Goal: Information Seeking & Learning: Learn about a topic

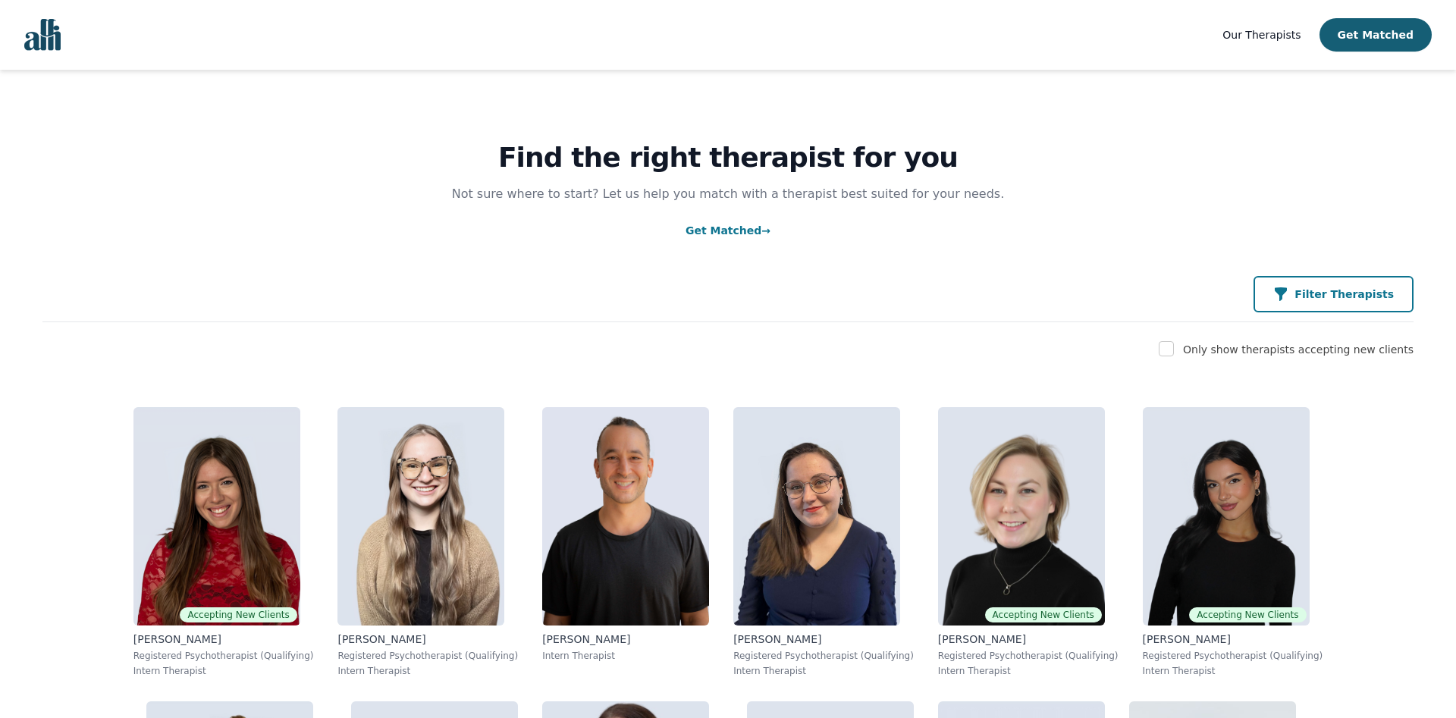
click at [1289, 294] on icon "button" at bounding box center [1280, 294] width 15 height 15
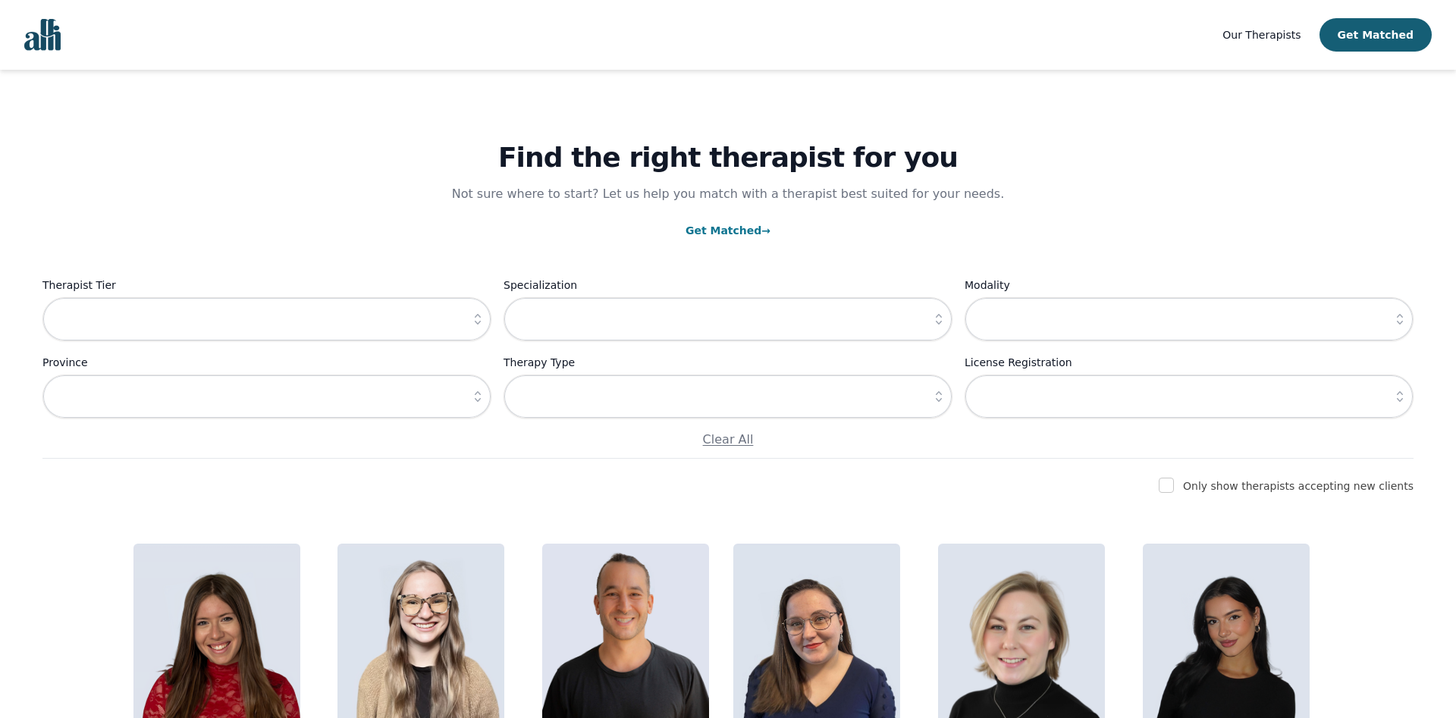
click at [476, 314] on icon "button" at bounding box center [477, 319] width 15 height 15
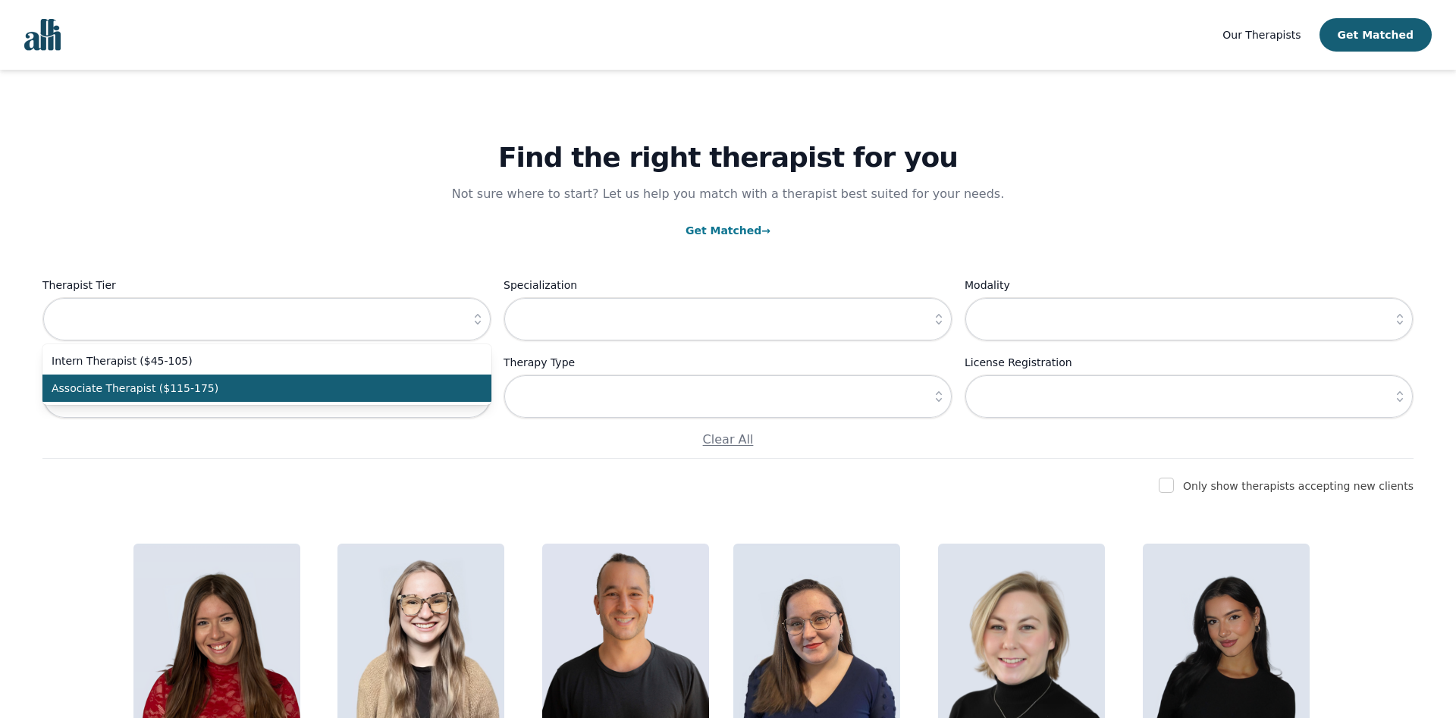
click at [226, 392] on span "Associate Therapist ($115-175)" at bounding box center [258, 388] width 413 height 15
type input "Associate Therapist ($115-175)"
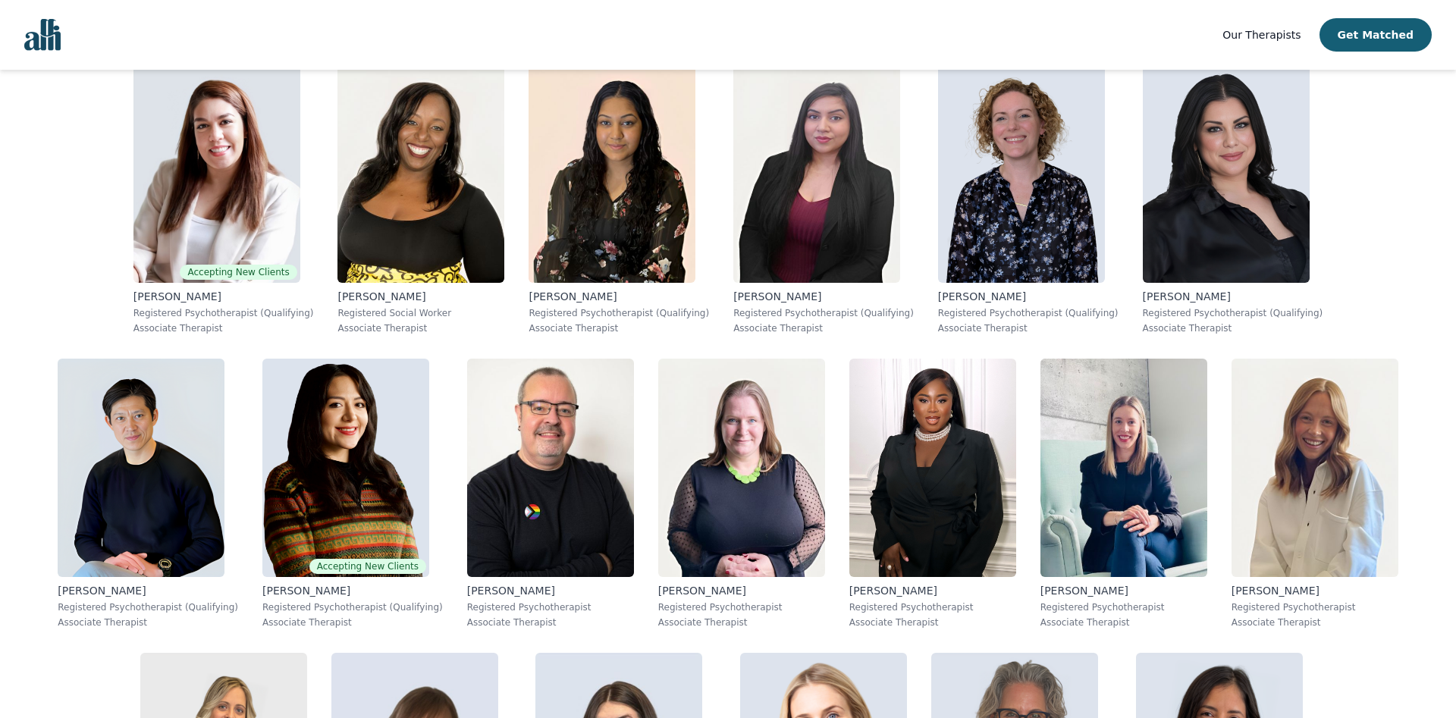
scroll to position [1064, 0]
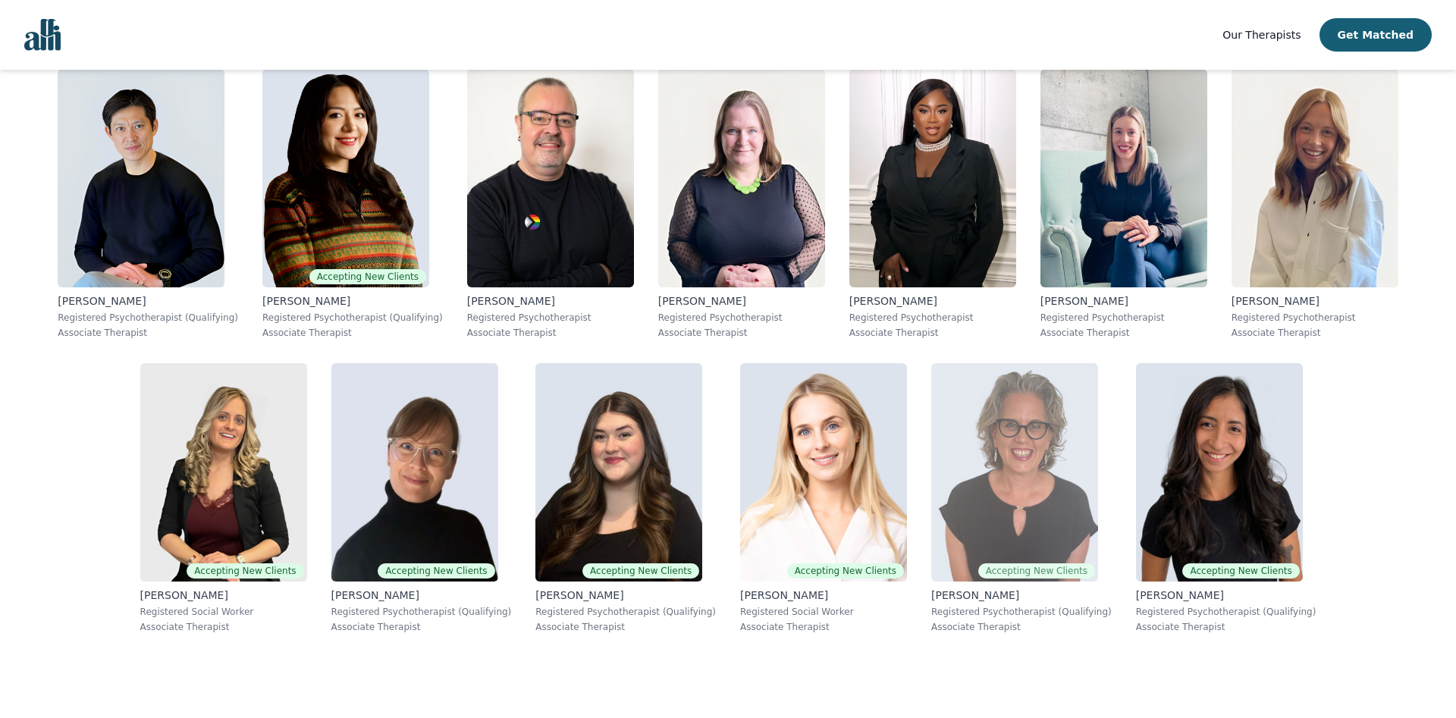
click at [931, 486] on img at bounding box center [1014, 472] width 167 height 218
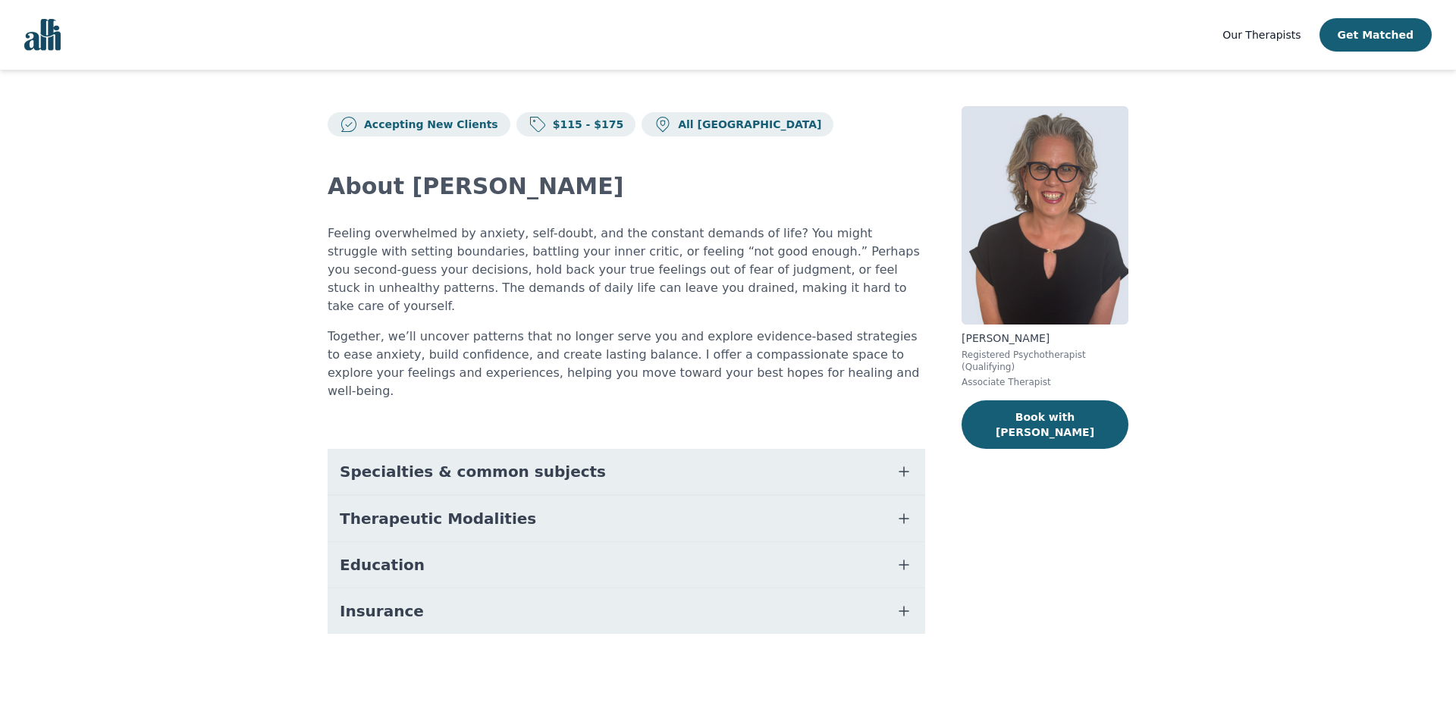
click at [371, 461] on span "Specialties & common subjects" at bounding box center [473, 471] width 266 height 21
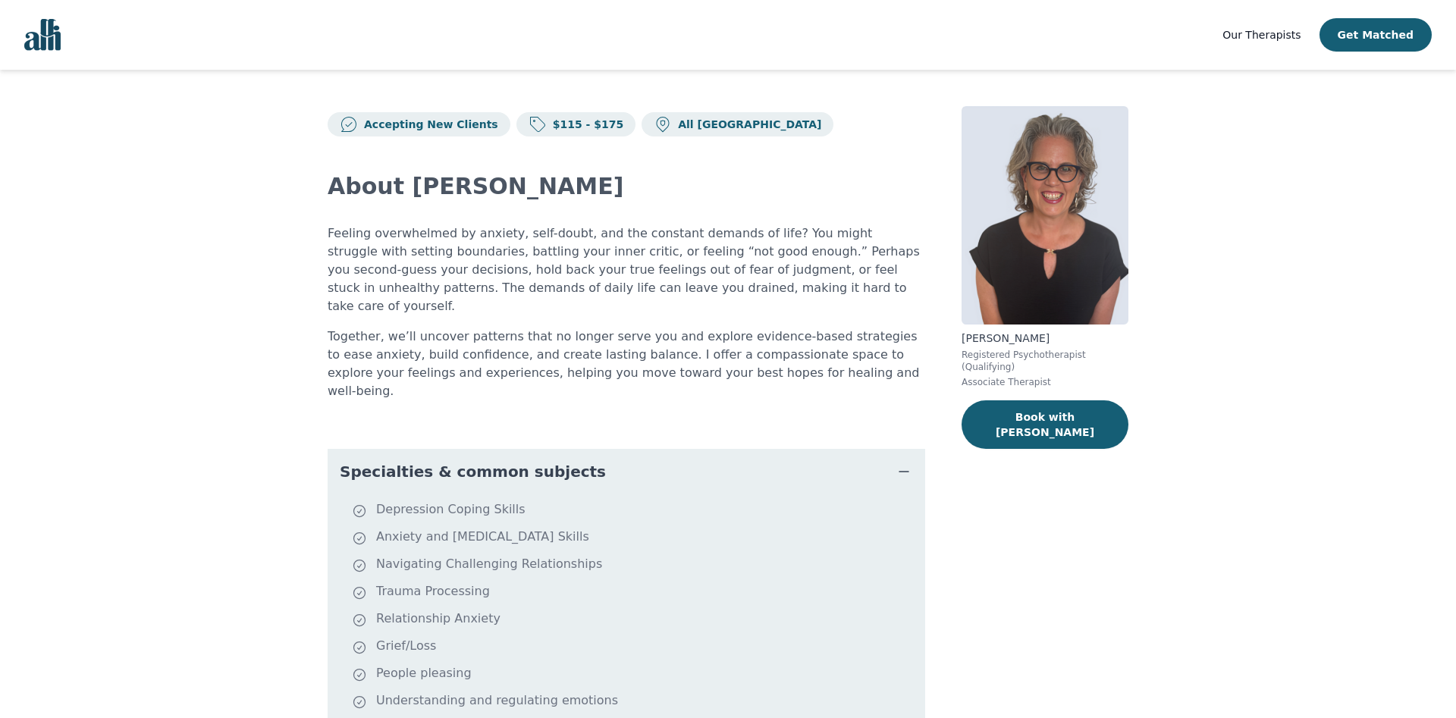
click at [371, 461] on span "Specialties & common subjects" at bounding box center [473, 471] width 266 height 21
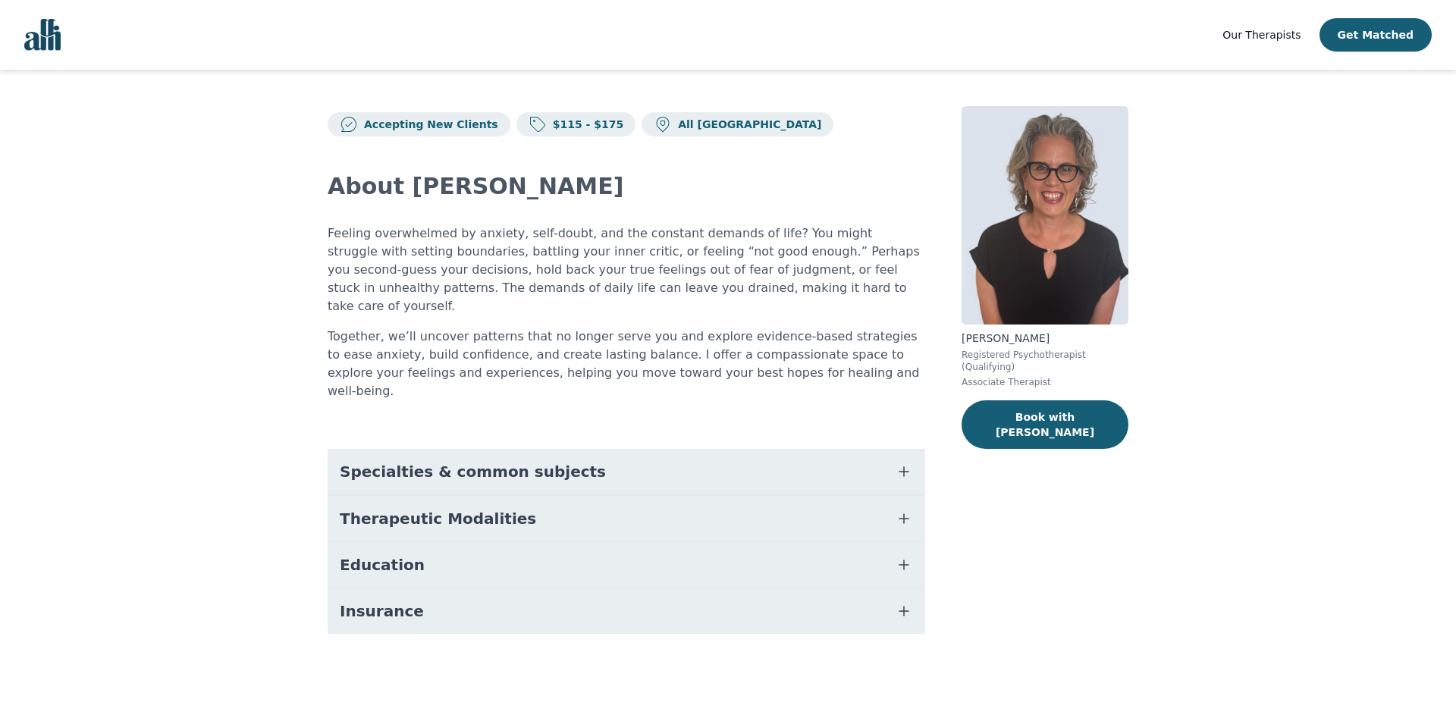
click at [384, 508] on span "Therapeutic Modalities" at bounding box center [438, 518] width 196 height 21
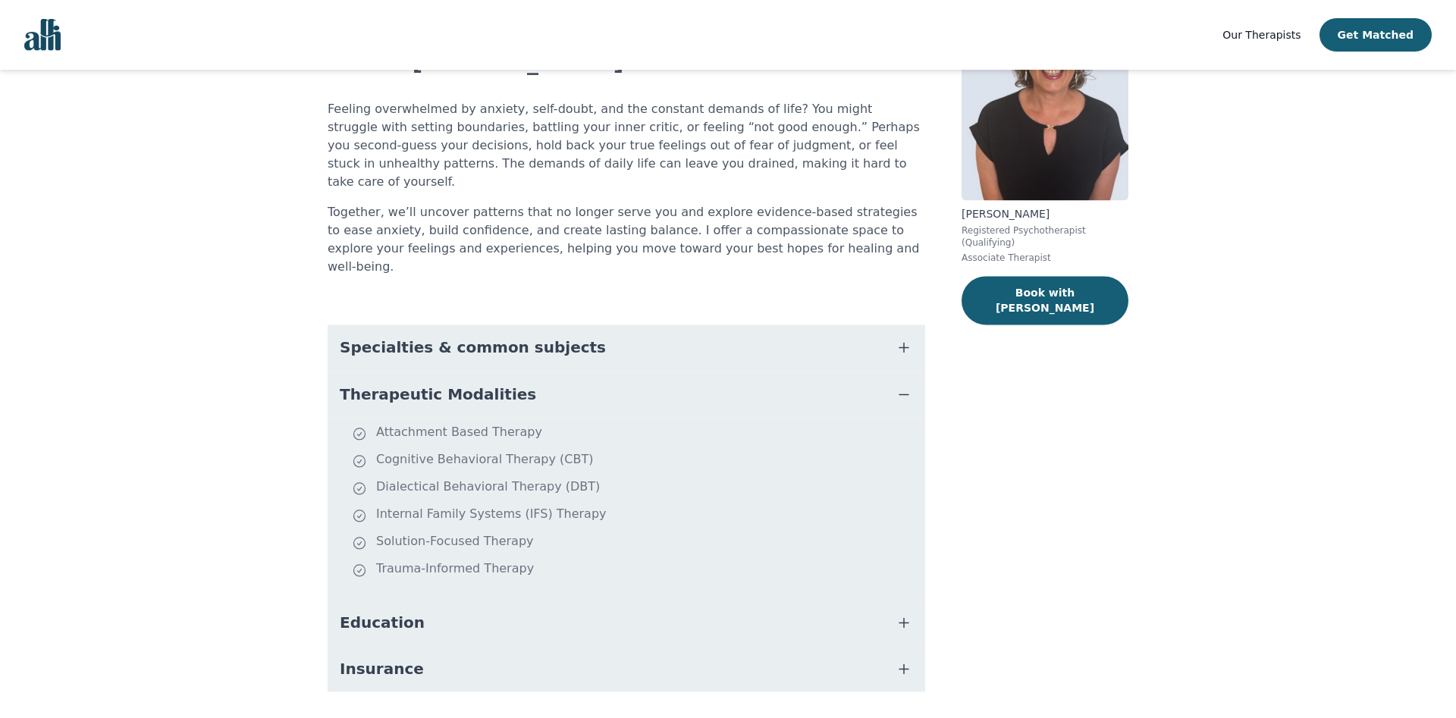
scroll to position [134, 0]
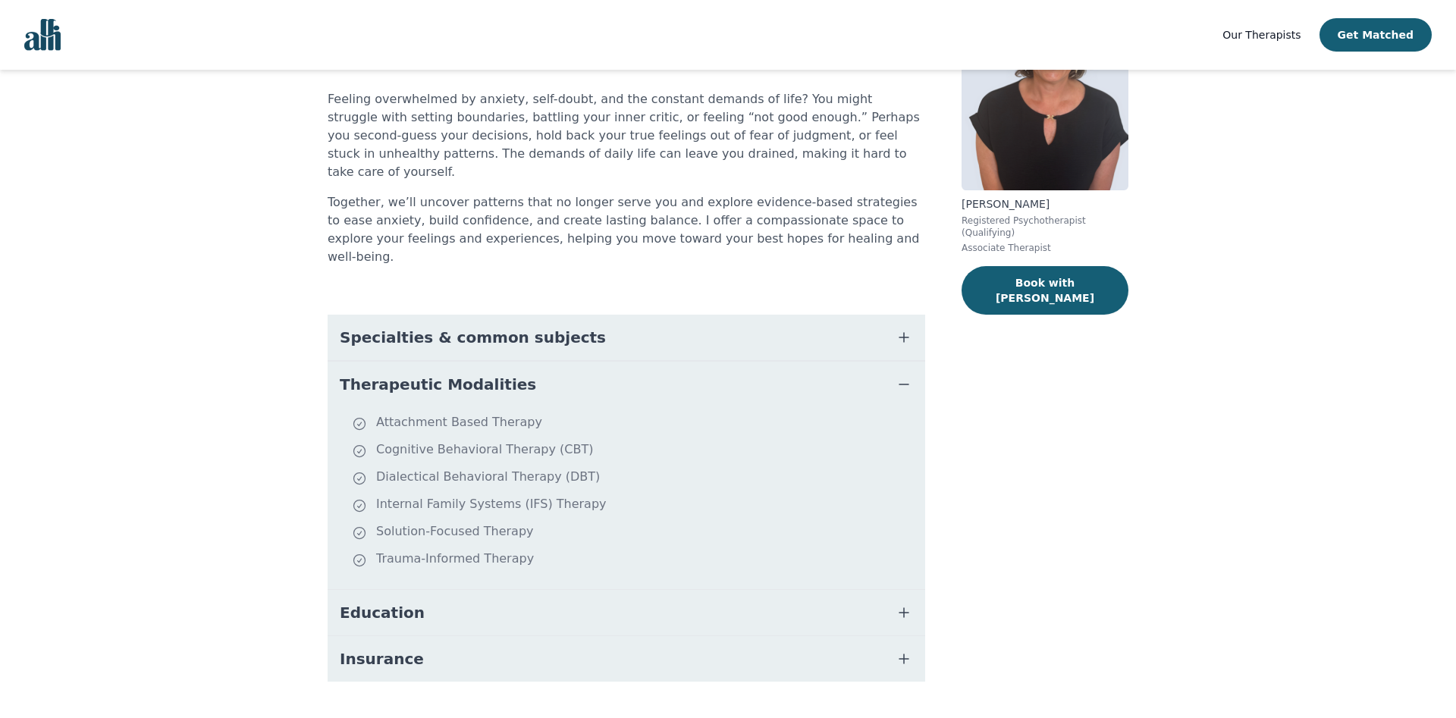
click at [371, 602] on span "Education" at bounding box center [382, 612] width 85 height 21
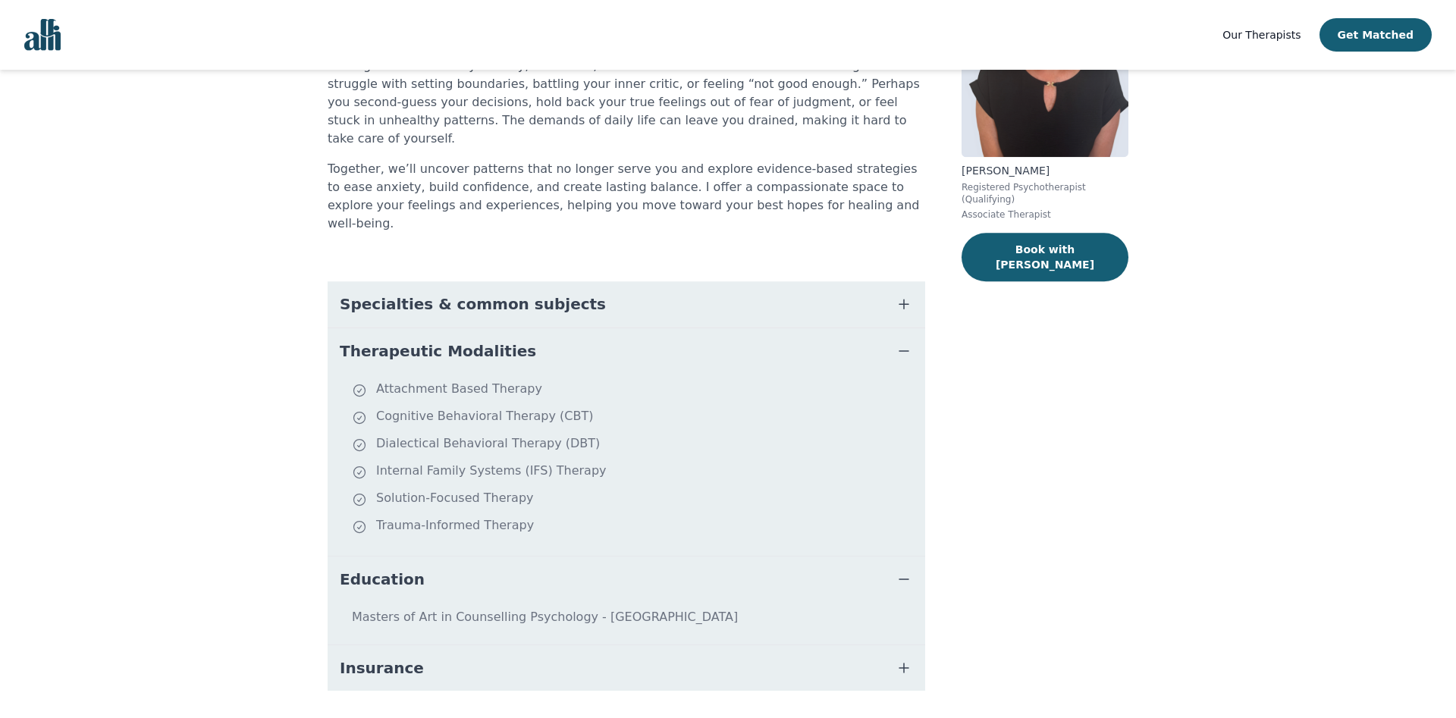
scroll to position [177, 0]
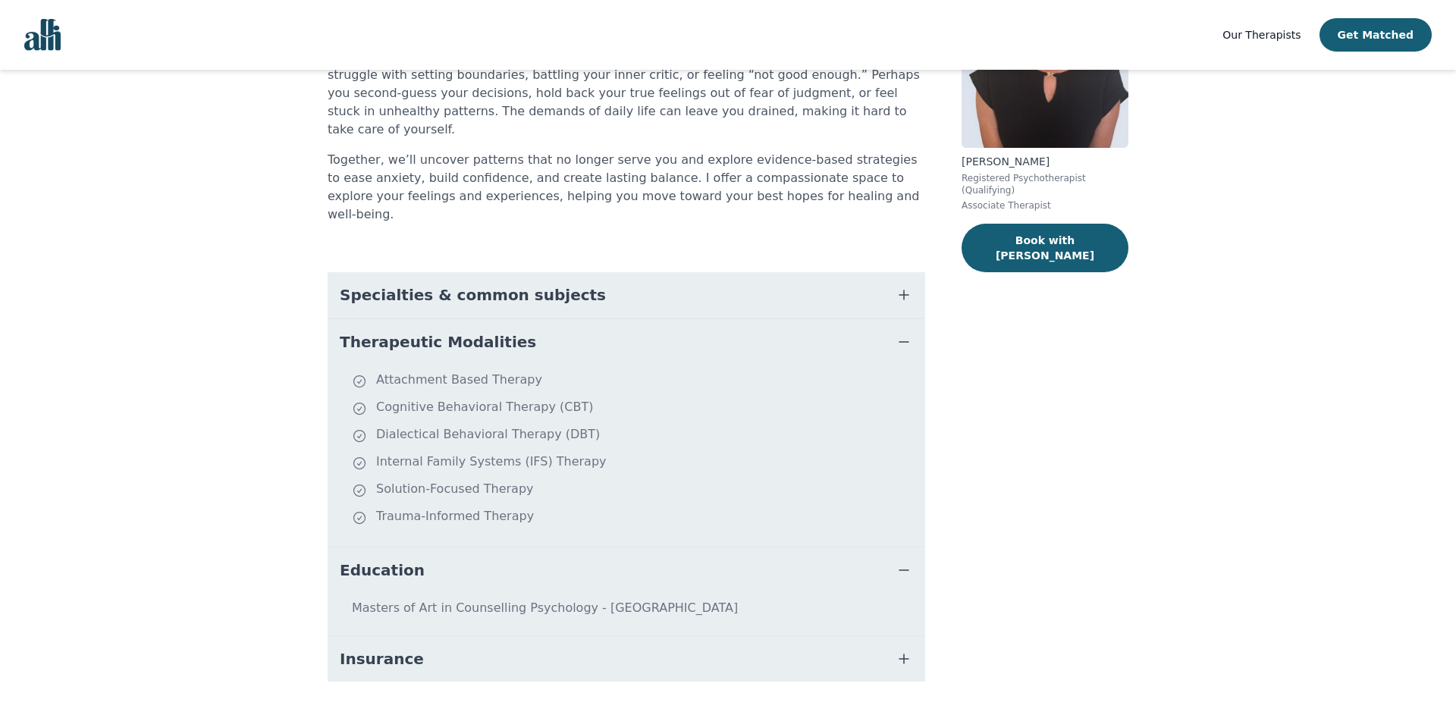
click at [359, 649] on span "Insurance" at bounding box center [382, 659] width 84 height 21
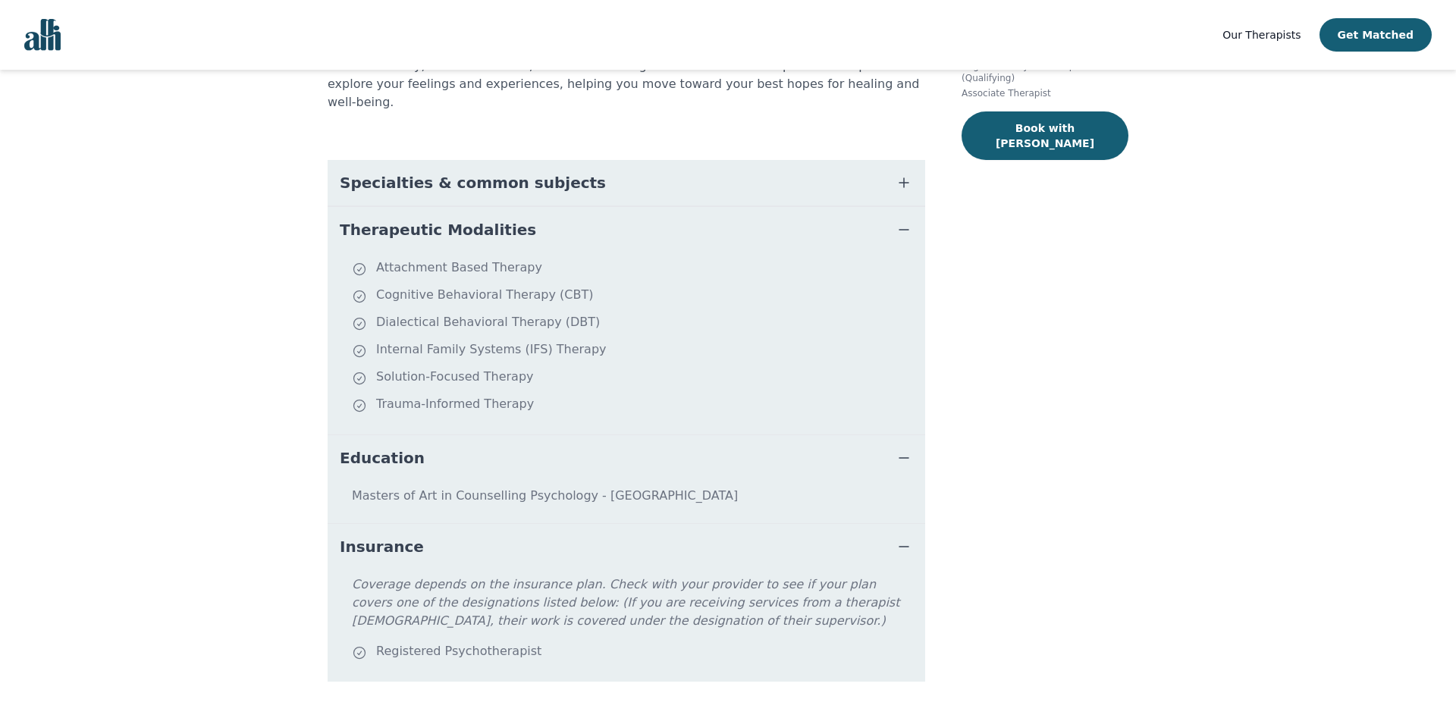
scroll to position [0, 0]
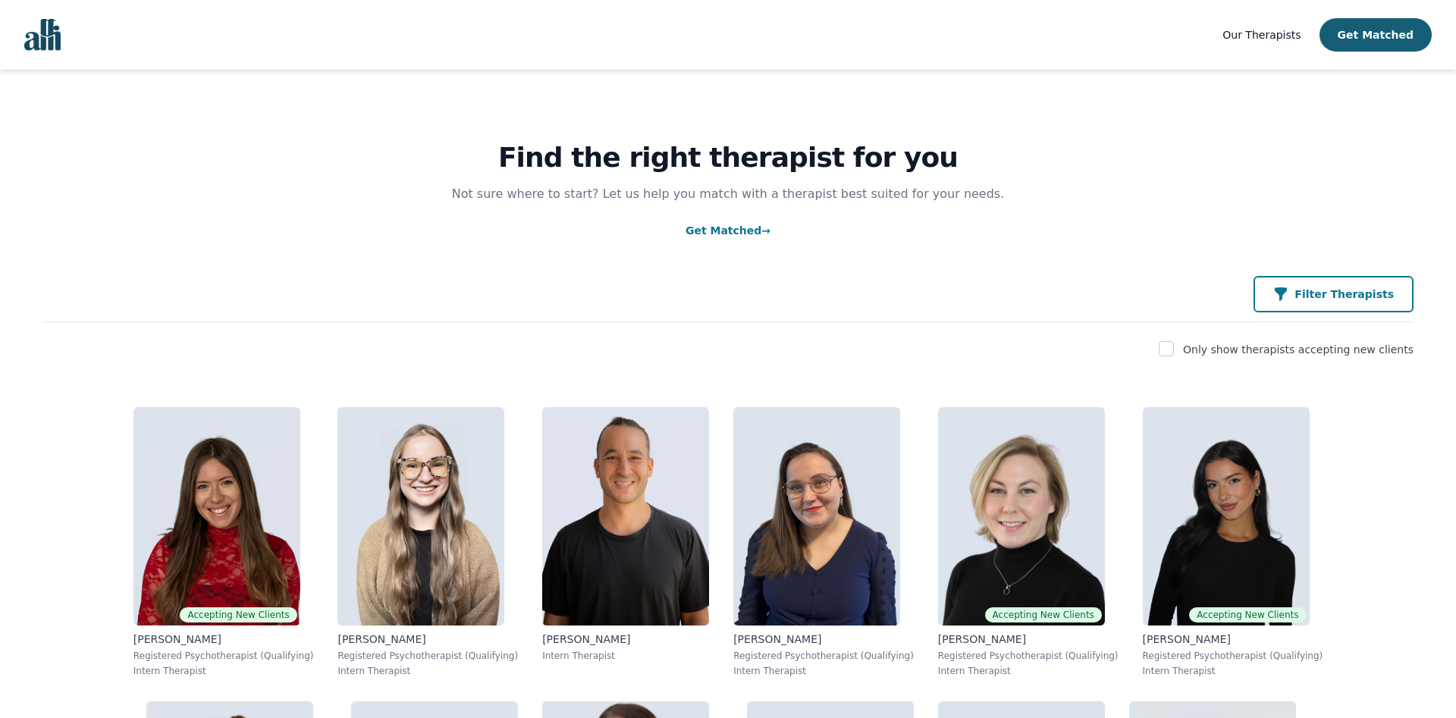
click at [1361, 292] on p "Filter Therapists" at bounding box center [1344, 294] width 99 height 15
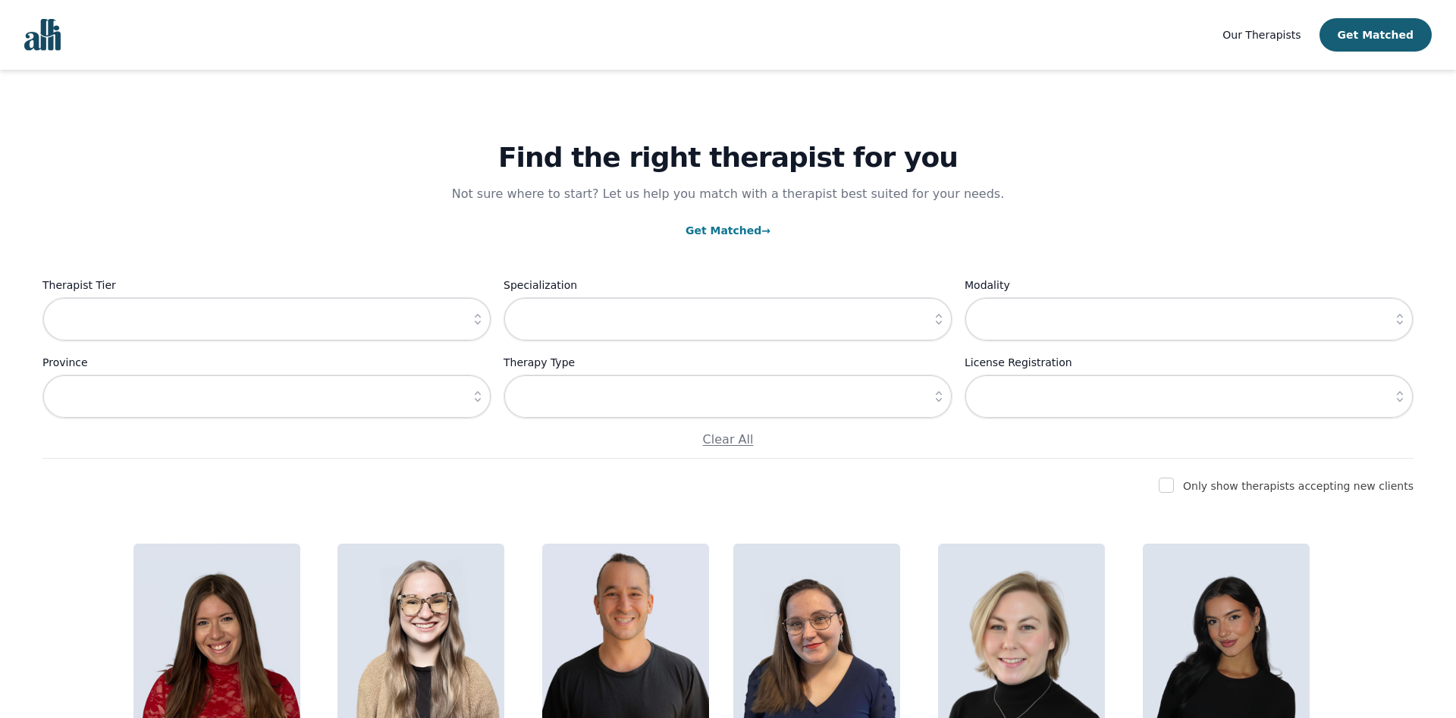
click at [476, 313] on icon "button" at bounding box center [477, 319] width 15 height 15
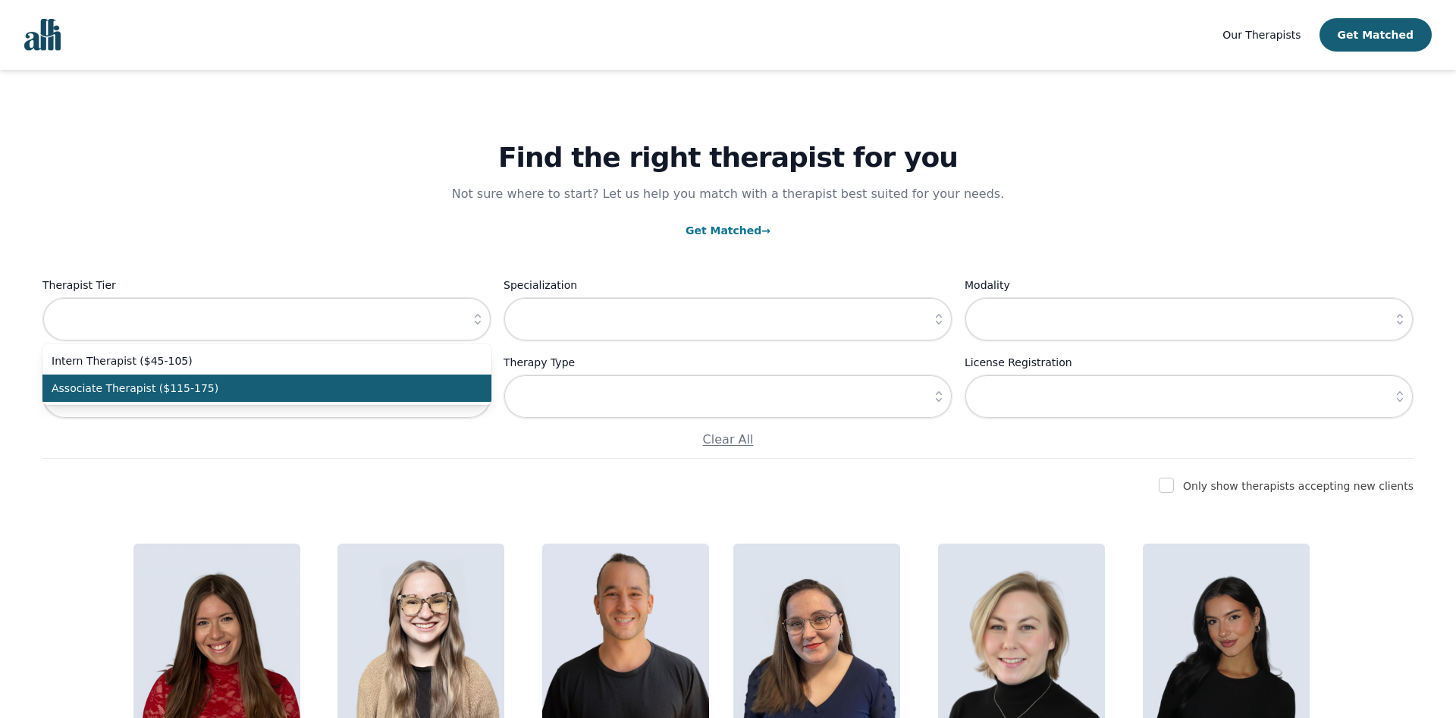
click at [198, 396] on span "Associate Therapist ($115-175)" at bounding box center [258, 388] width 413 height 15
type input "Associate Therapist ($115-175)"
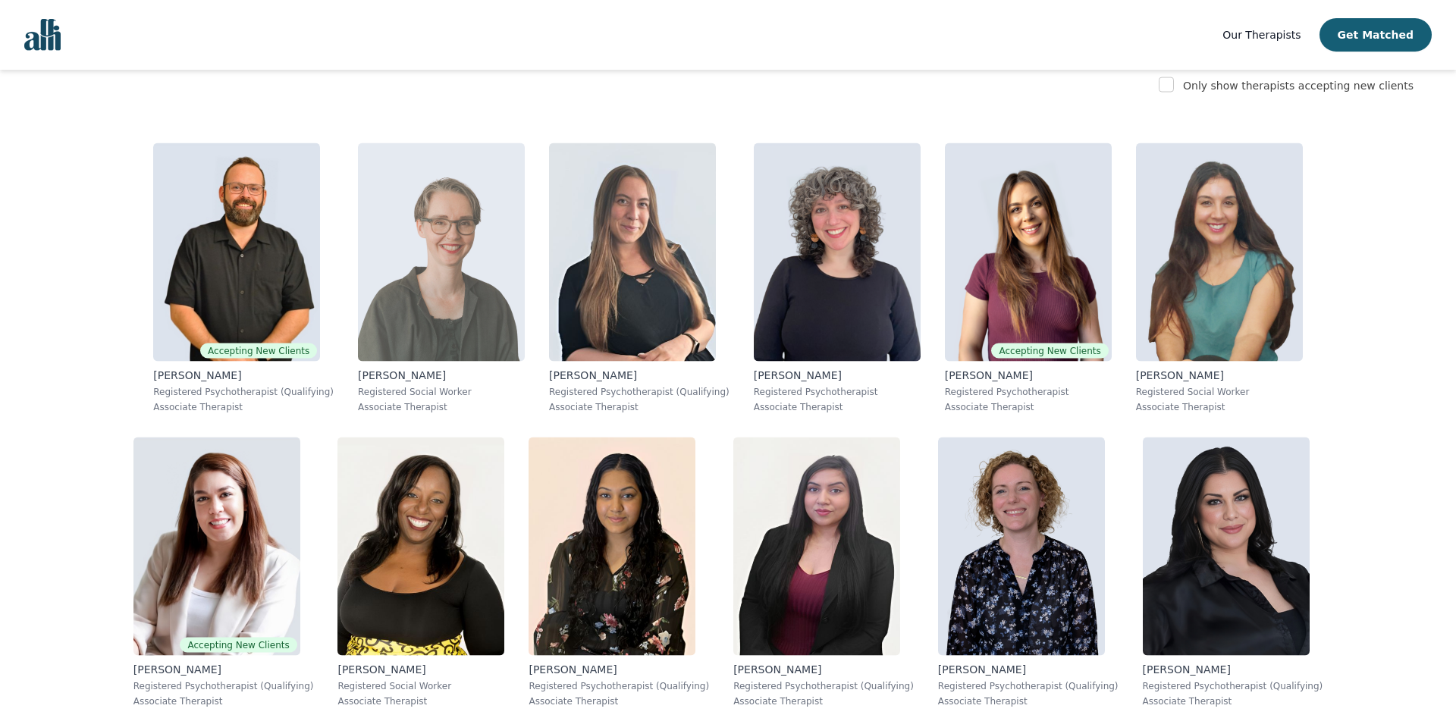
scroll to position [309, 0]
